Goal: Navigation & Orientation: Find specific page/section

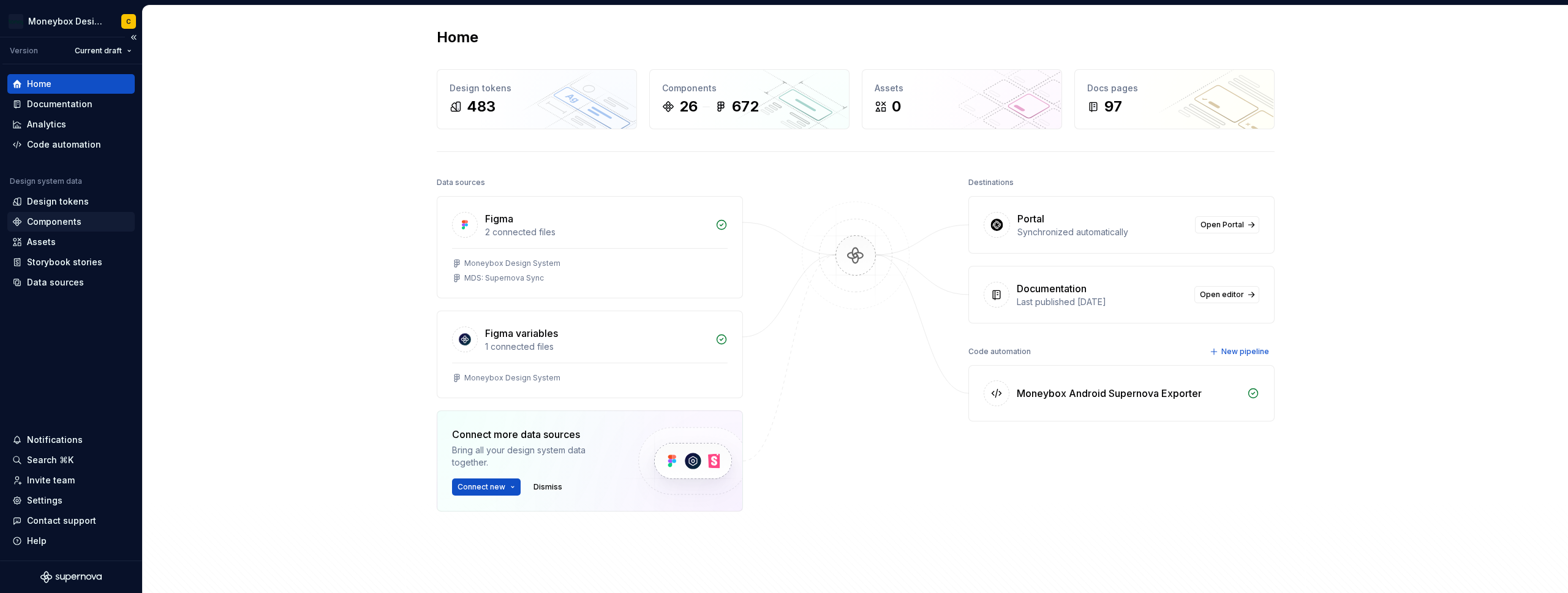
click at [54, 220] on div "Components" at bounding box center [54, 222] width 54 height 12
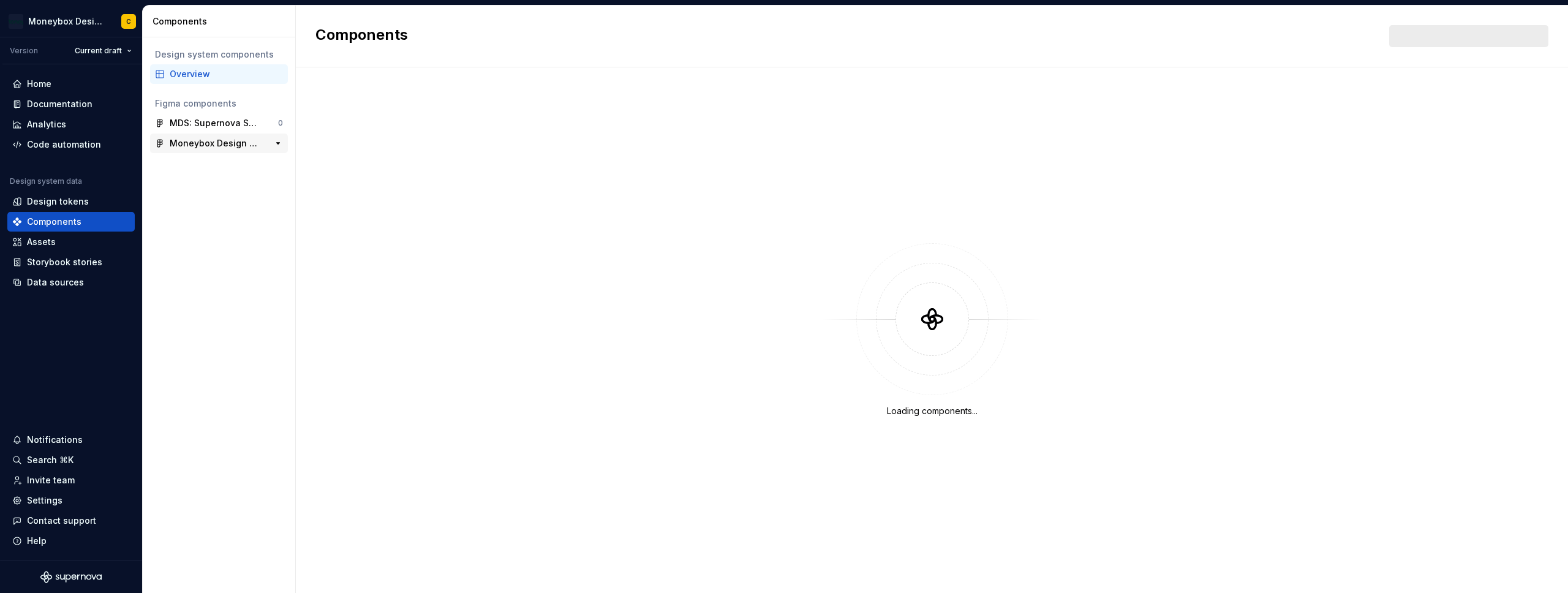
click at [219, 140] on div "Moneybox Design System" at bounding box center [215, 143] width 91 height 12
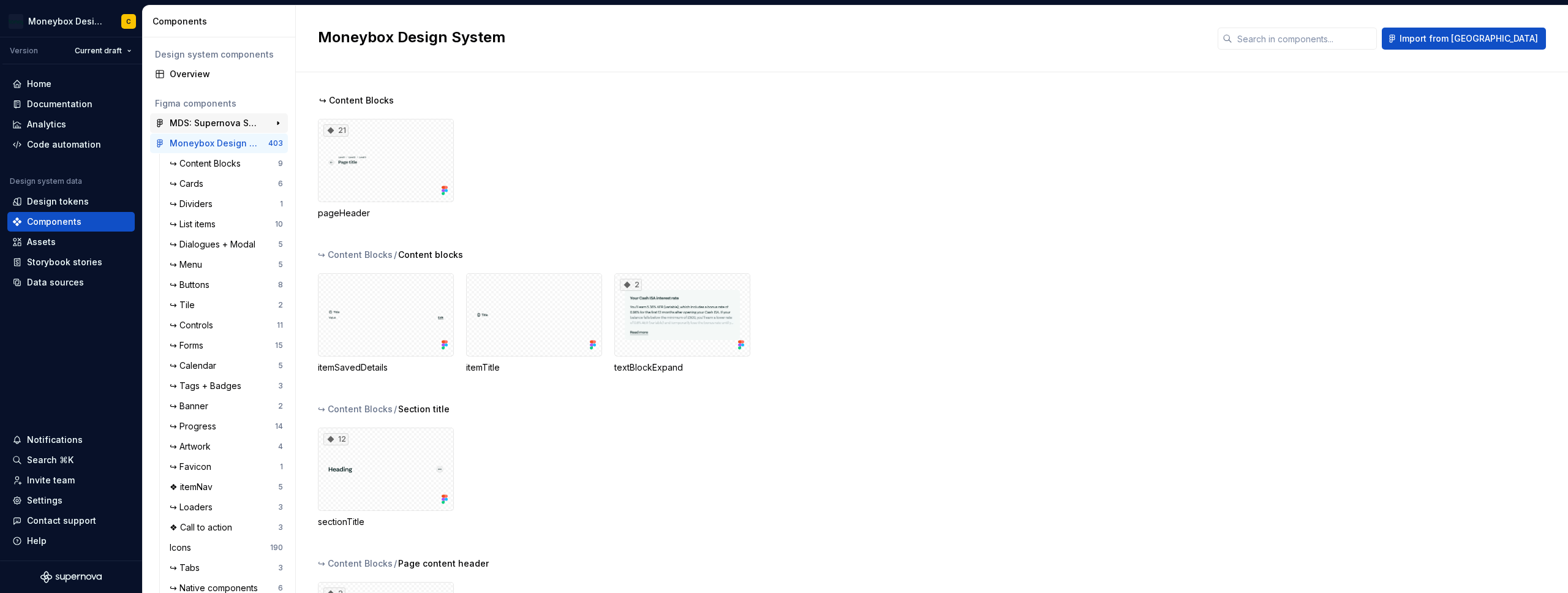
click at [206, 126] on div "MDS: Supernova Sync" at bounding box center [215, 123] width 91 height 12
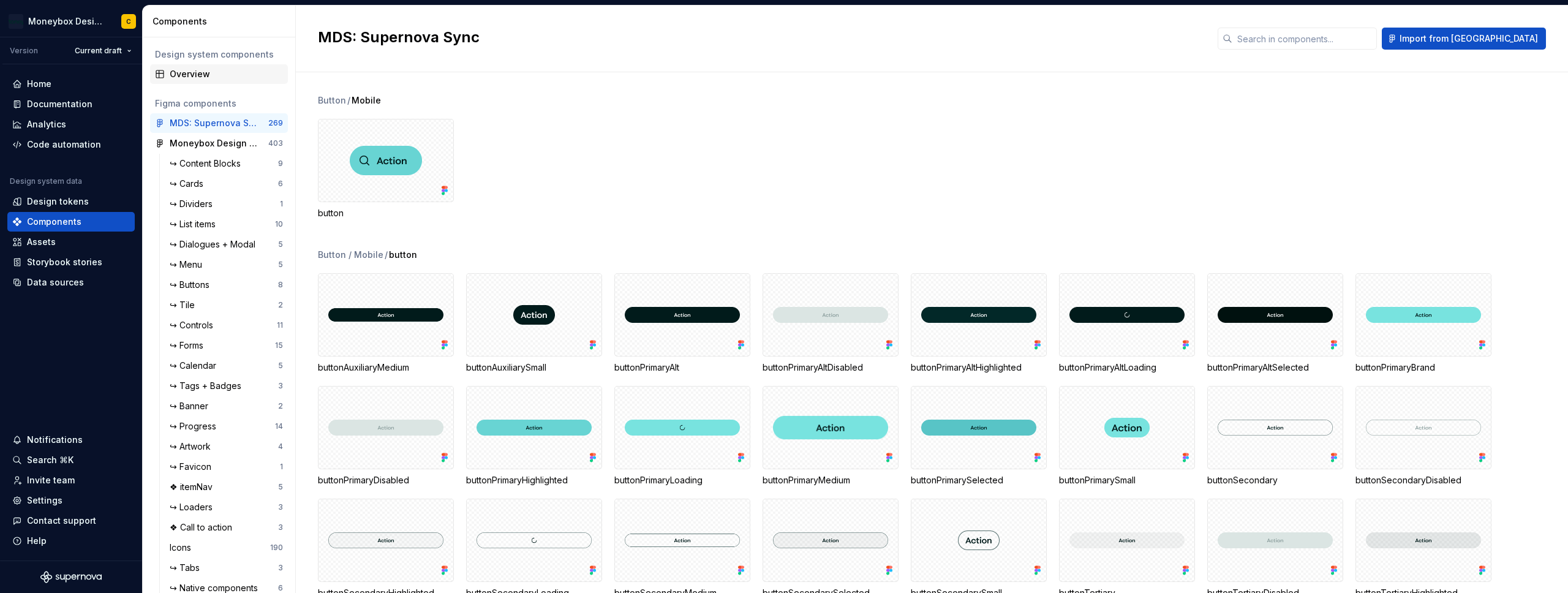
click at [217, 69] on div "Overview" at bounding box center [226, 74] width 113 height 12
